Goal: Find specific page/section: Find specific page/section

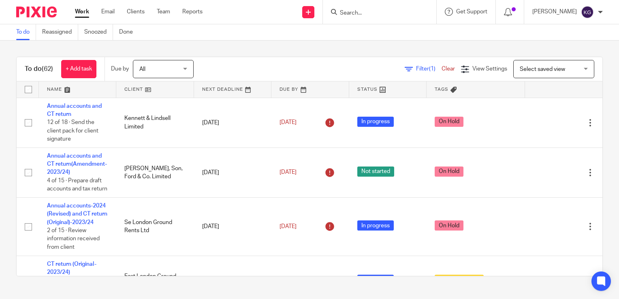
click at [365, 15] on input "Search" at bounding box center [375, 13] width 73 height 7
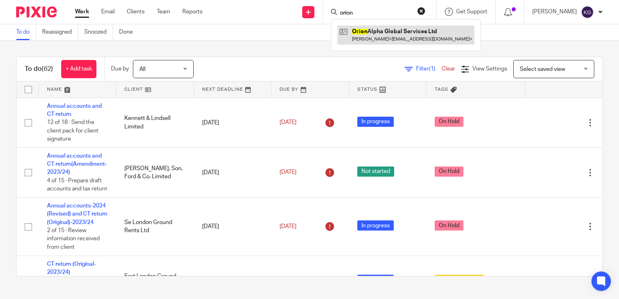
type input "orion"
click at [373, 32] on link at bounding box center [405, 35] width 137 height 19
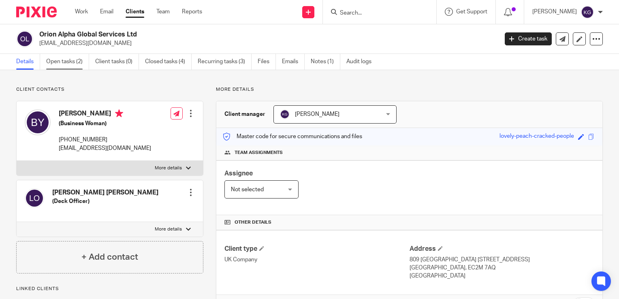
click at [66, 58] on link "Open tasks (2)" at bounding box center [67, 62] width 43 height 16
